Goal: Transaction & Acquisition: Purchase product/service

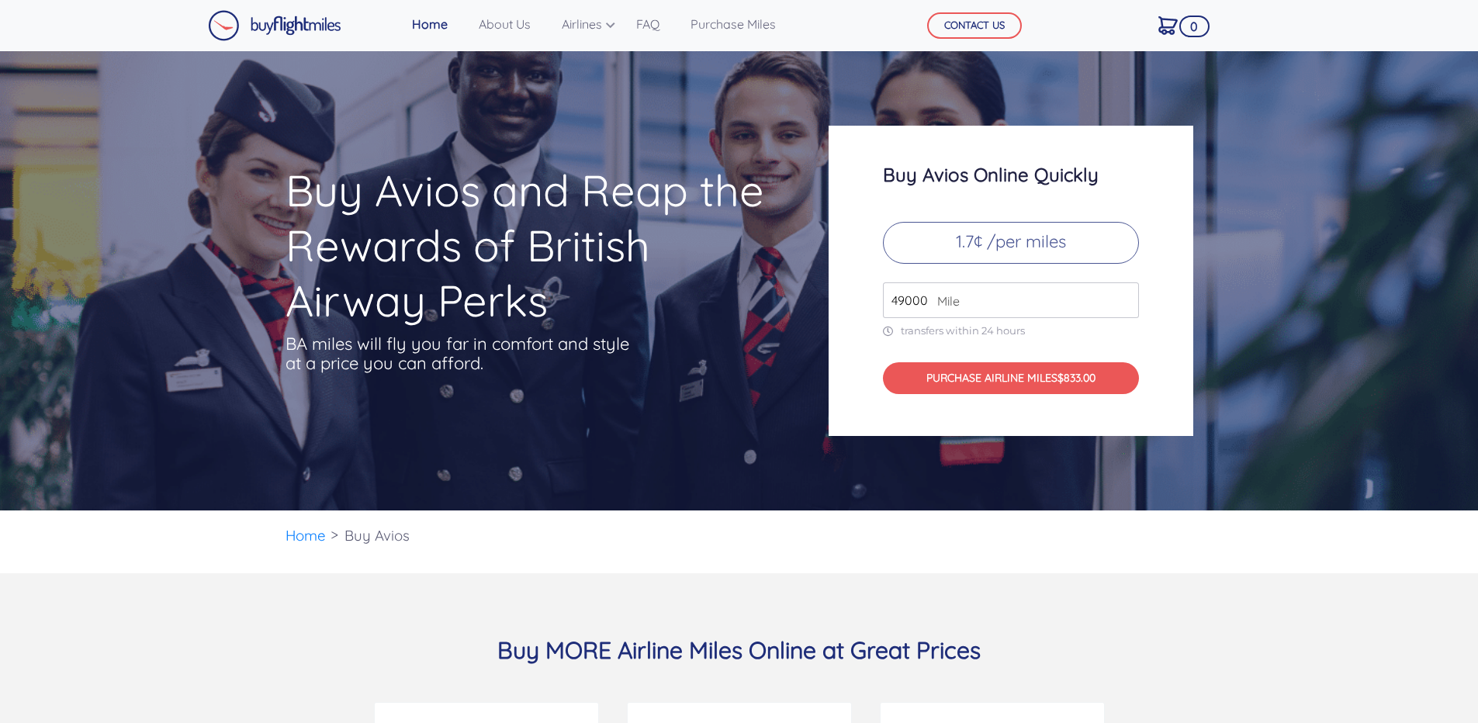
click at [1028, 239] on p "1.7¢ /per miles" at bounding box center [1011, 243] width 256 height 42
drag, startPoint x: 1007, startPoint y: 242, endPoint x: 980, endPoint y: 245, distance: 27.3
click at [1002, 245] on p "1.7¢ /per miles" at bounding box center [1011, 243] width 256 height 42
click at [946, 248] on p "1.7¢ /per miles" at bounding box center [1011, 243] width 256 height 42
click at [973, 244] on p "1.7¢ /per miles" at bounding box center [1011, 243] width 256 height 42
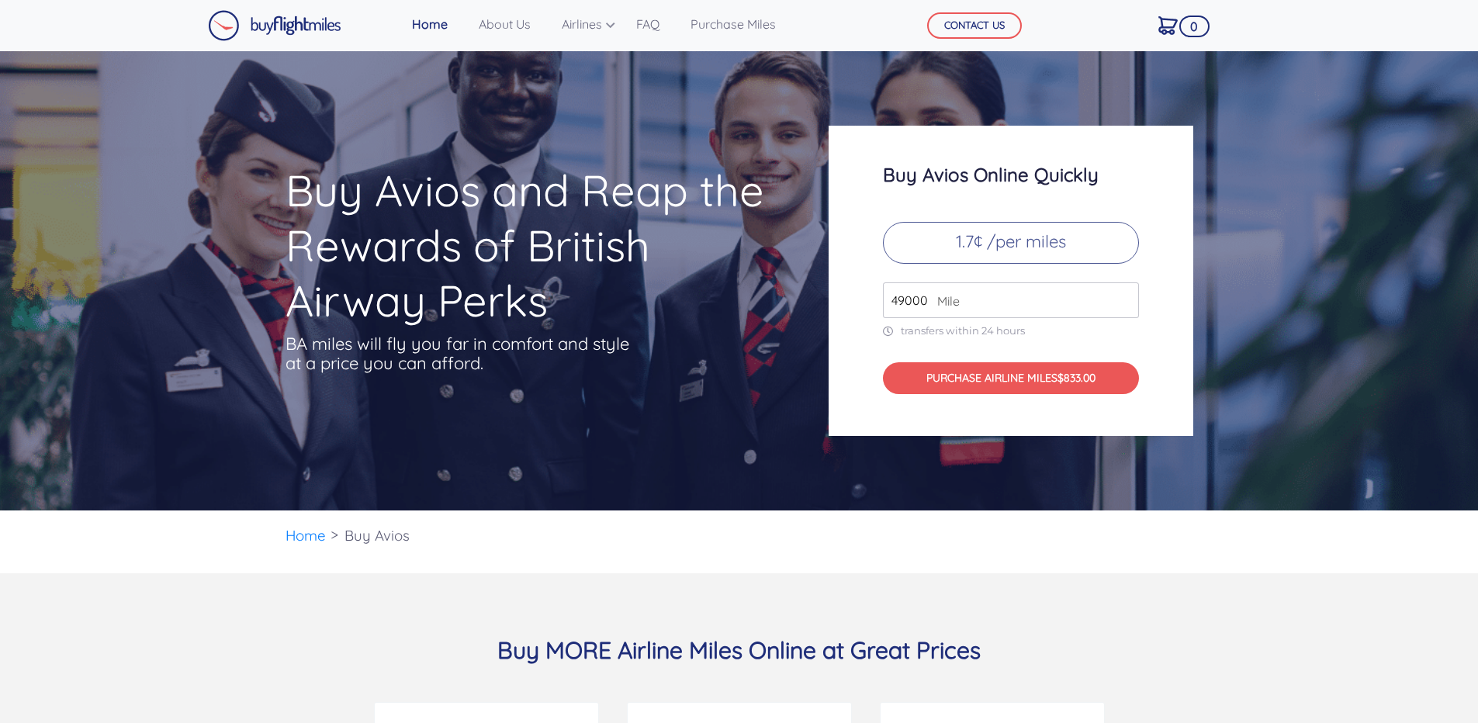
click at [1042, 245] on p "1.7¢ /per miles" at bounding box center [1011, 243] width 256 height 42
click at [897, 275] on div "Buy Avios Online Quickly 1.7¢ /per miles 49000 Mile transfers within 24 hours P…" at bounding box center [1011, 281] width 365 height 310
click at [913, 305] on input "49000" at bounding box center [1011, 300] width 256 height 36
click at [1125, 295] on input "50000" at bounding box center [1011, 300] width 256 height 36
type input "51000"
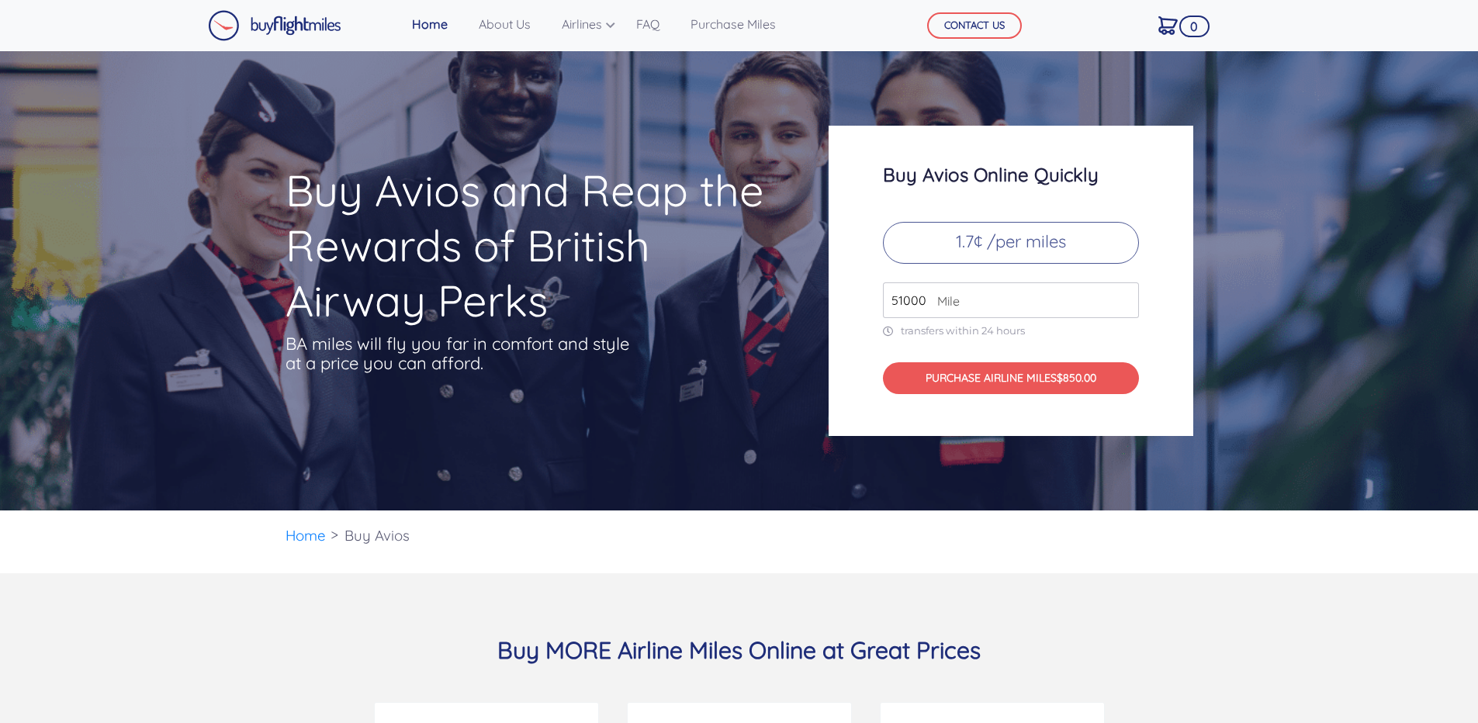
click at [1125, 295] on input "51000" at bounding box center [1011, 300] width 256 height 36
click at [1000, 245] on p "1.7¢ /per miles" at bounding box center [1011, 243] width 256 height 42
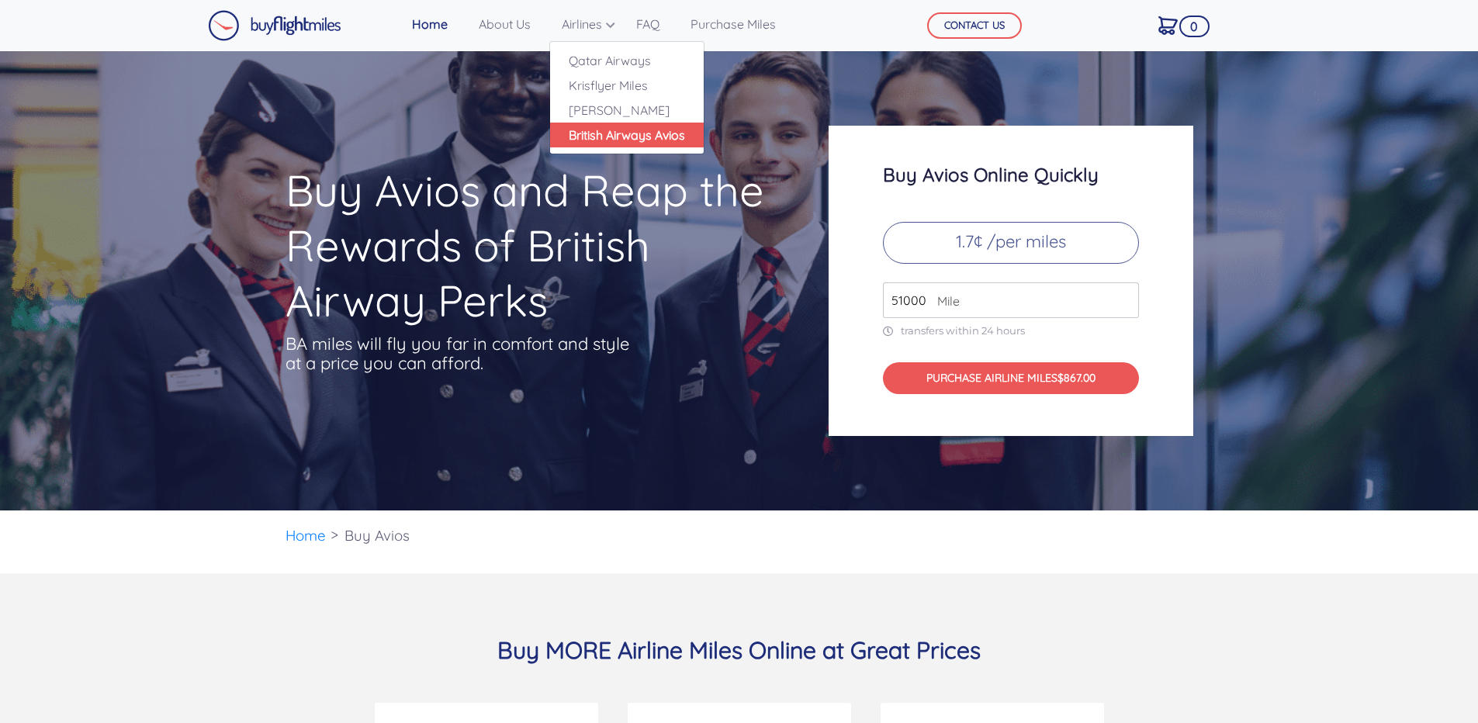
click at [596, 144] on link "British Airways Avios" at bounding box center [627, 135] width 154 height 25
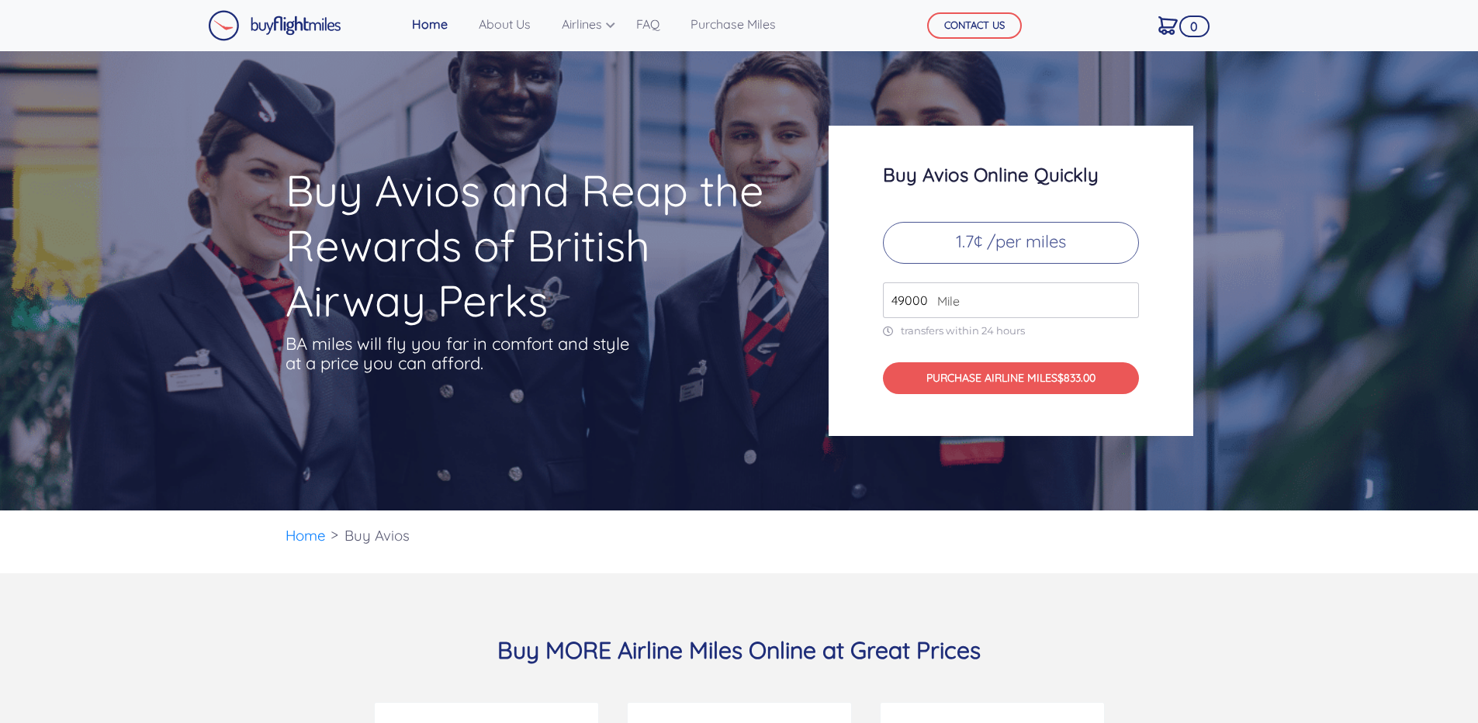
drag, startPoint x: 927, startPoint y: 302, endPoint x: 839, endPoint y: 292, distance: 89.0
click at [840, 294] on div "Buy Avios Online Quickly 1.7¢ /per miles 49000 Mile transfers within 24 hours P…" at bounding box center [1011, 281] width 365 height 310
type input "8000"
click at [1168, 211] on div "Buy Avios Online Quickly 1.7¢ /per miles 8000 Mile transfers within 24 hours PU…" at bounding box center [1011, 281] width 365 height 310
